Goal: Task Accomplishment & Management: Use online tool/utility

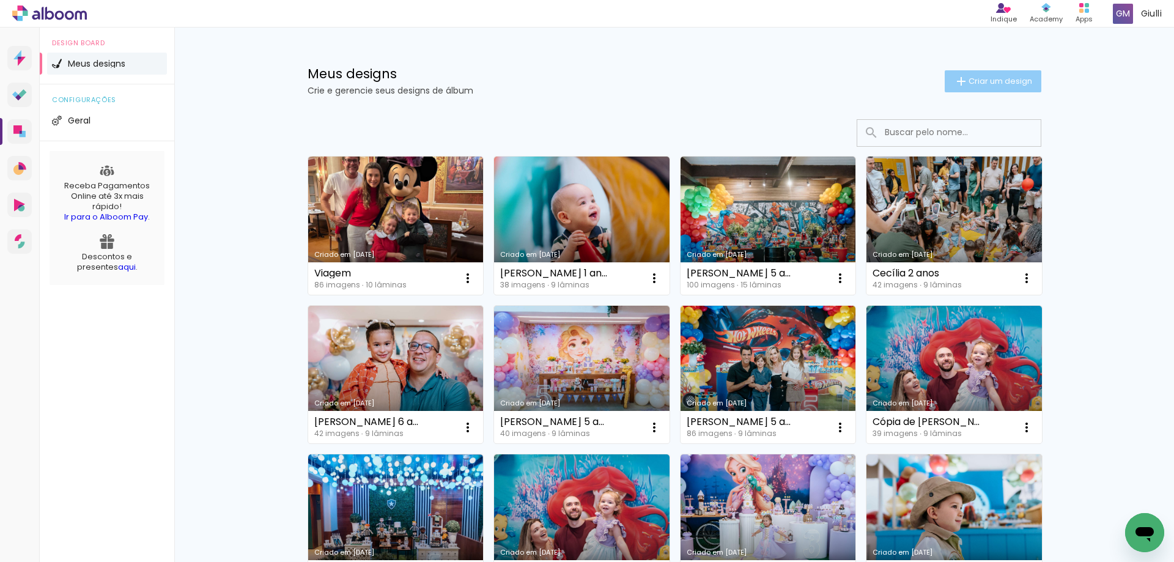
click at [981, 79] on span "Criar um design" at bounding box center [1000, 81] width 64 height 8
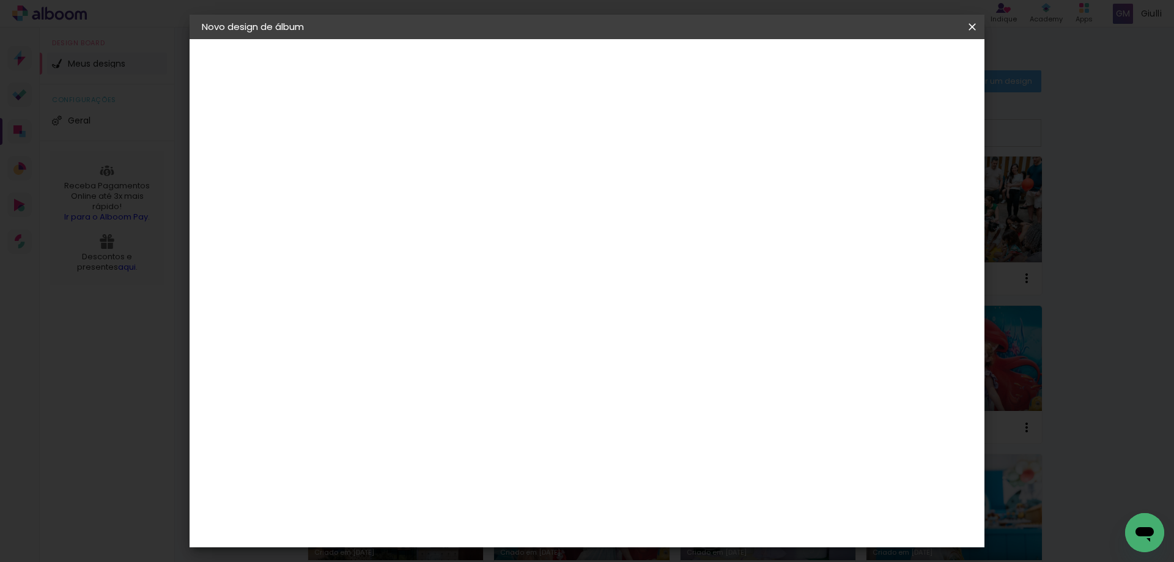
click at [402, 168] on input at bounding box center [402, 164] width 0 height 19
type input "[PERSON_NAME] 4 anos"
type paper-input "[PERSON_NAME] 4 anos"
click at [0, 0] on slot "Avançar" at bounding box center [0, 0] width 0 height 0
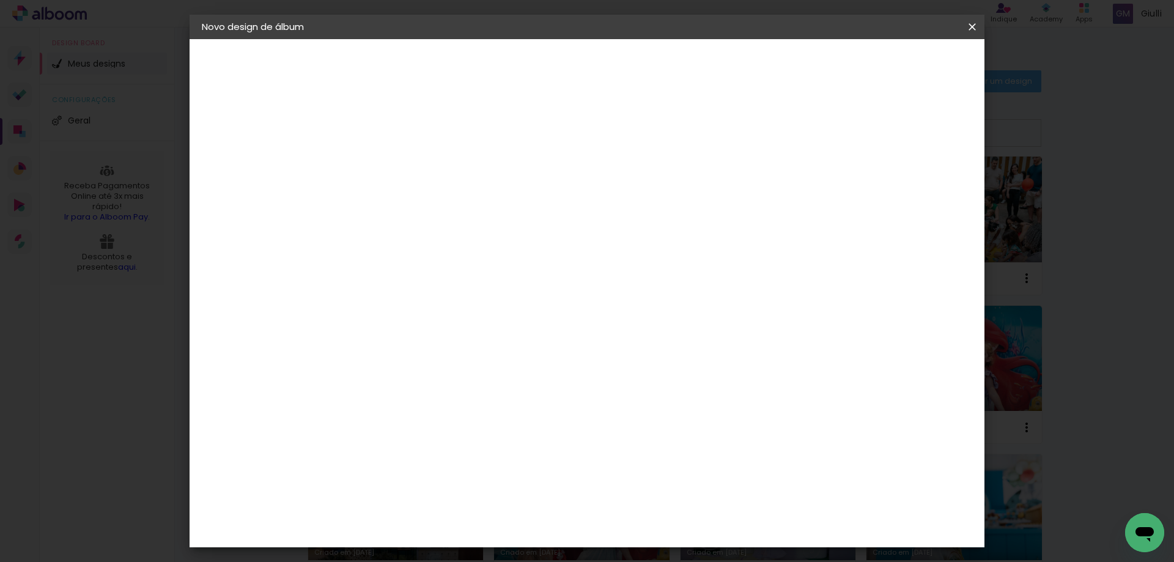
scroll to position [1162, 0]
click at [424, 402] on div "Go image" at bounding box center [409, 412] width 30 height 20
click at [0, 0] on slot "Avançar" at bounding box center [0, 0] width 0 height 0
click at [449, 204] on input "text" at bounding box center [426, 213] width 48 height 19
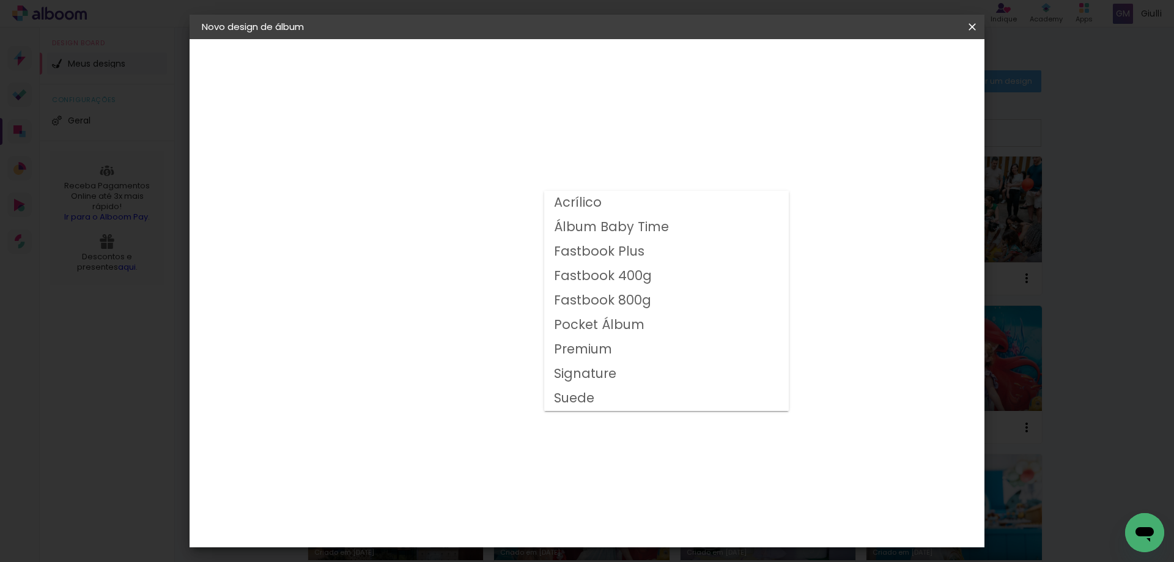
click at [0, 0] on slot "Fastbook 800g" at bounding box center [0, 0] width 0 height 0
type input "Fastbook 800g"
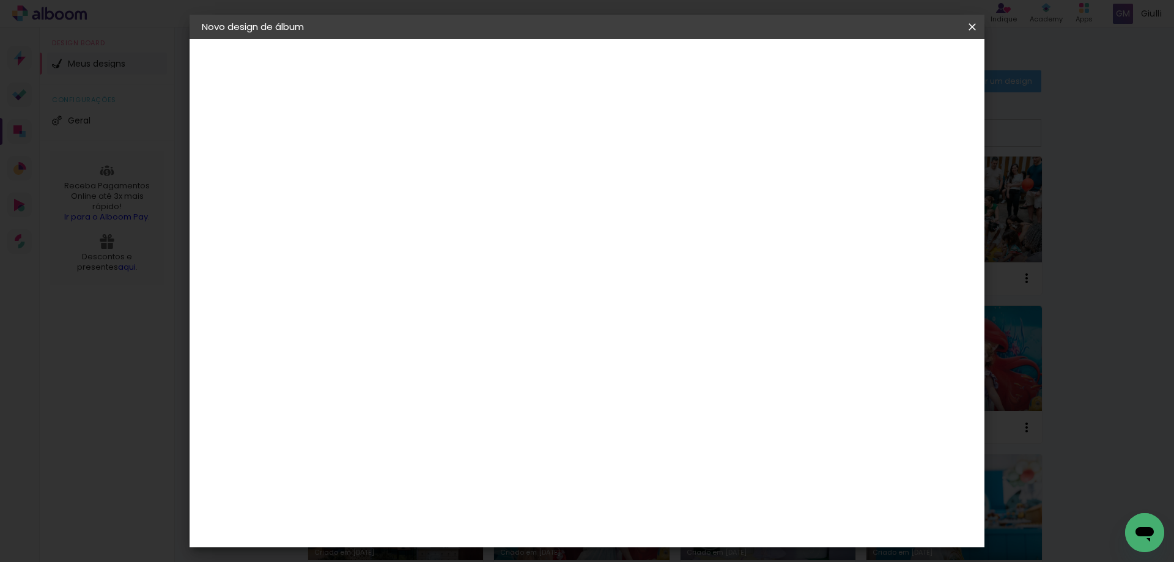
scroll to position [208, 0]
click at [484, 363] on span "25 × 25" at bounding box center [455, 379] width 57 height 32
click at [0, 0] on slot "Avançar" at bounding box center [0, 0] width 0 height 0
type input "3"
type paper-input "3"
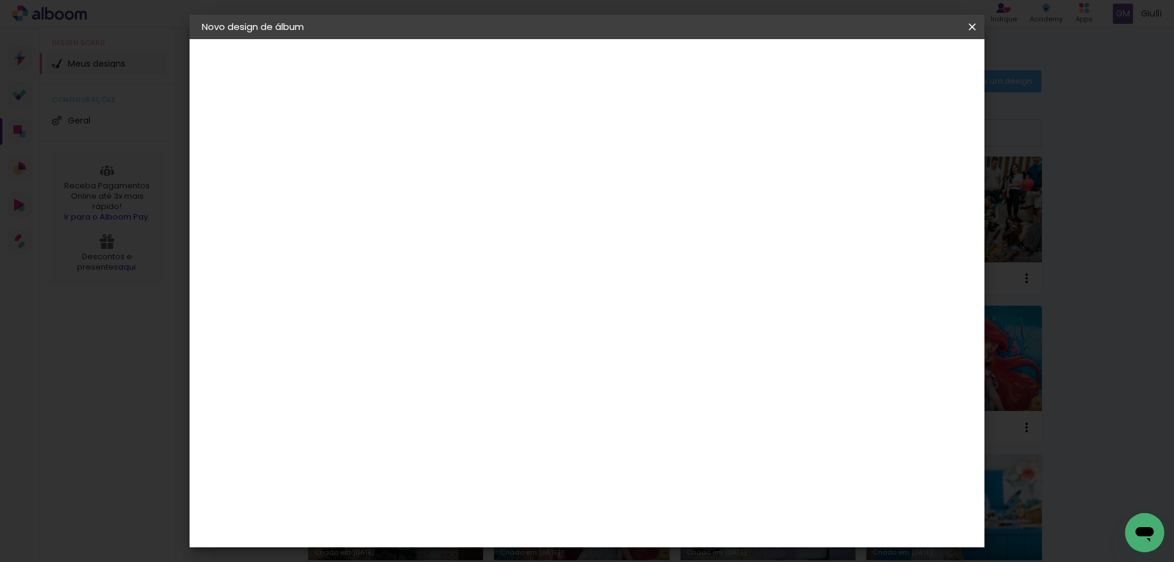
click at [410, 125] on input "3" at bounding box center [392, 131] width 42 height 15
type input "4"
type paper-input "4"
click at [410, 125] on input "4" at bounding box center [392, 131] width 42 height 15
click at [896, 64] on span "Iniciar design" at bounding box center [868, 65] width 56 height 9
